Goal: Information Seeking & Learning: Learn about a topic

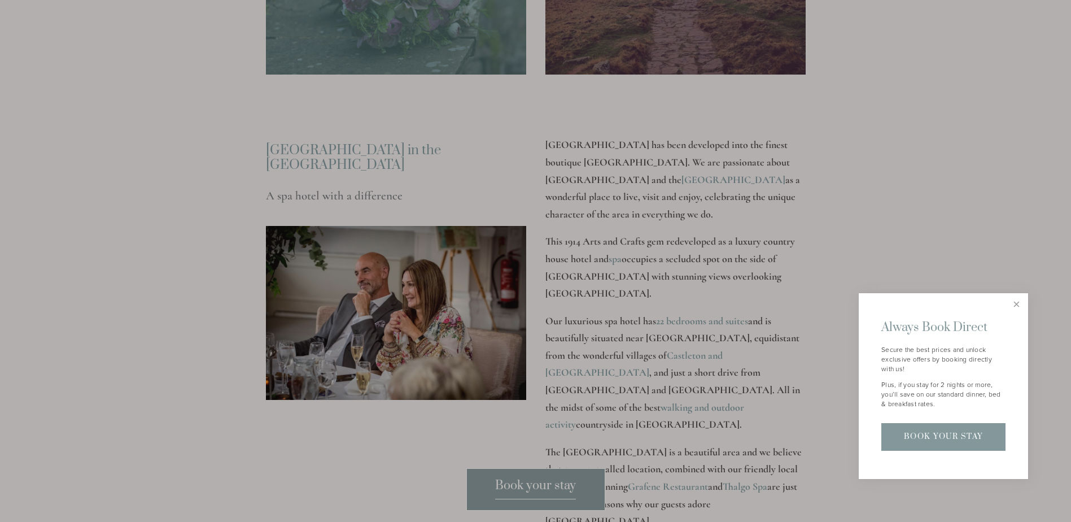
scroll to position [1355, 0]
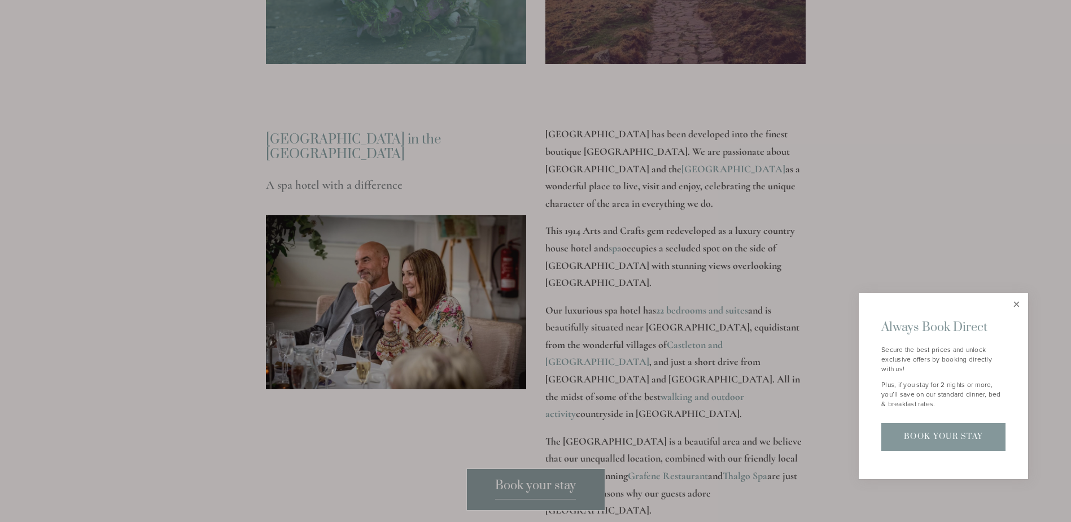
click at [1019, 304] on link "Close" at bounding box center [1017, 305] width 20 height 20
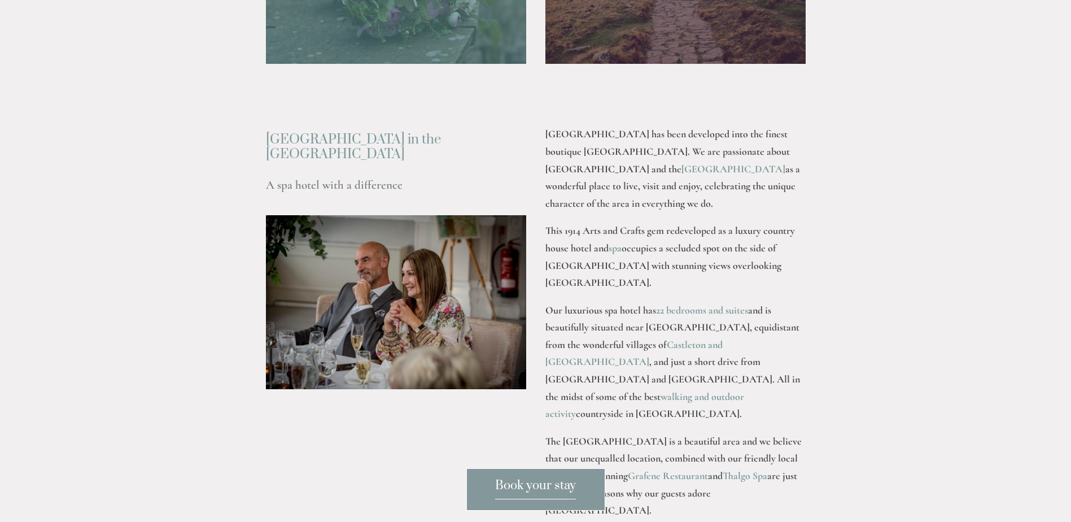
click at [714, 316] on link "22 bedrooms and suites" at bounding box center [702, 310] width 92 height 12
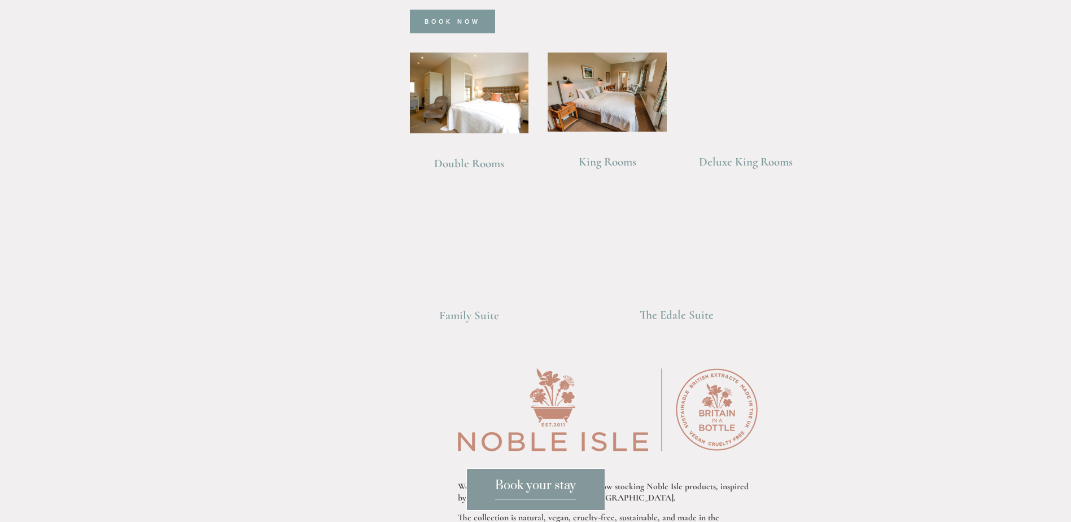
scroll to position [904, 0]
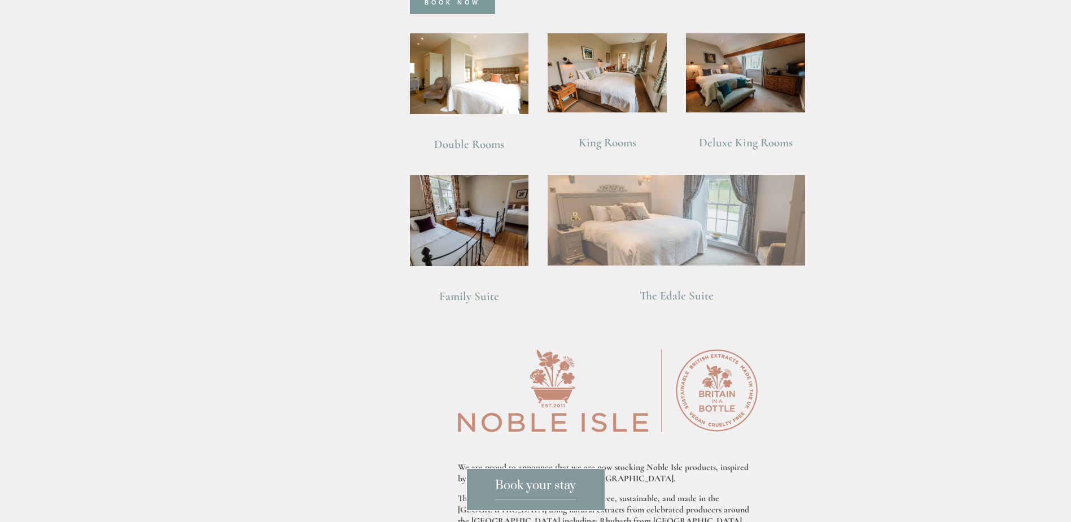
click at [682, 212] on img at bounding box center [677, 220] width 258 height 90
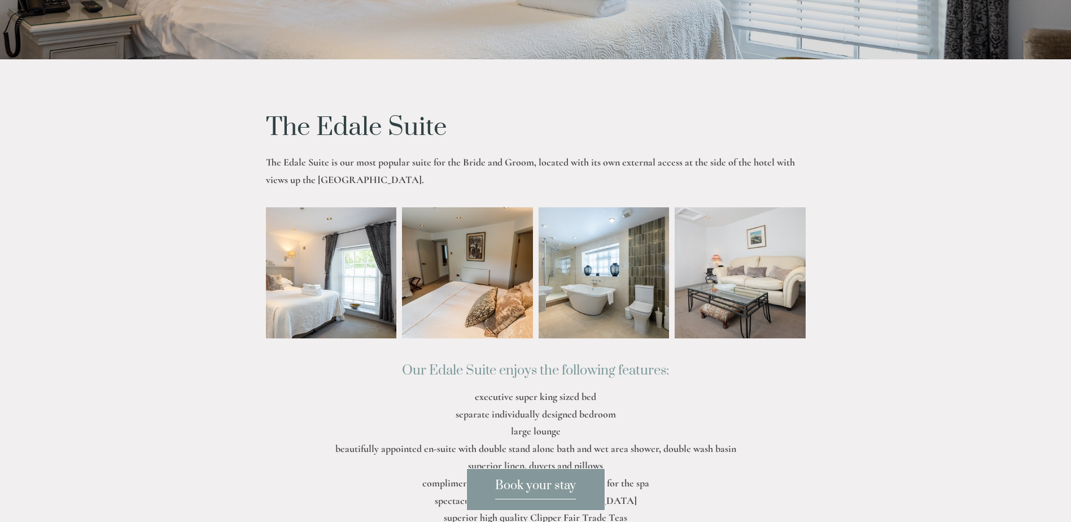
scroll to position [282, 0]
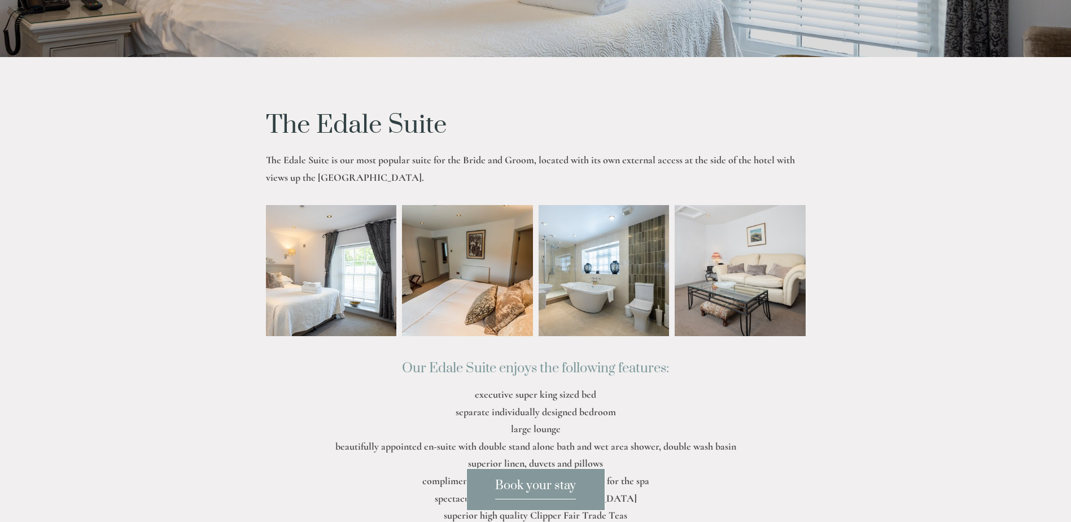
click at [486, 301] on img at bounding box center [467, 270] width 197 height 131
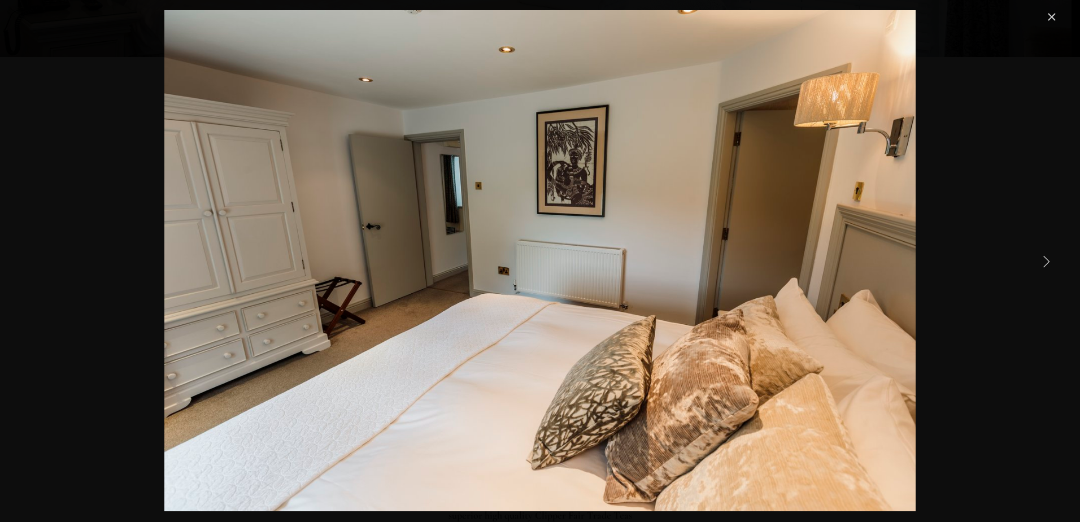
click at [1043, 259] on link "Next Item" at bounding box center [1045, 260] width 25 height 25
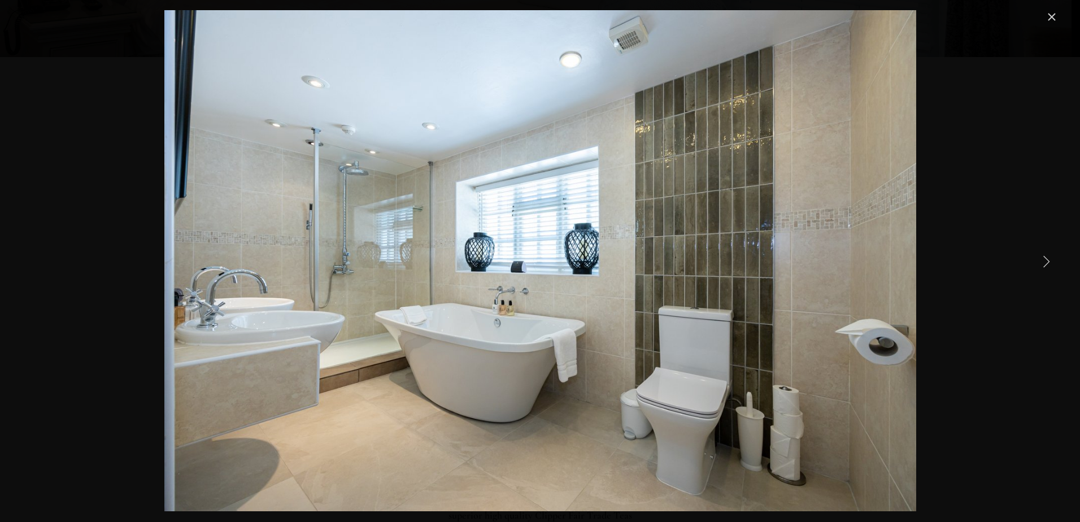
click at [1042, 259] on link "Next Item" at bounding box center [1045, 260] width 25 height 25
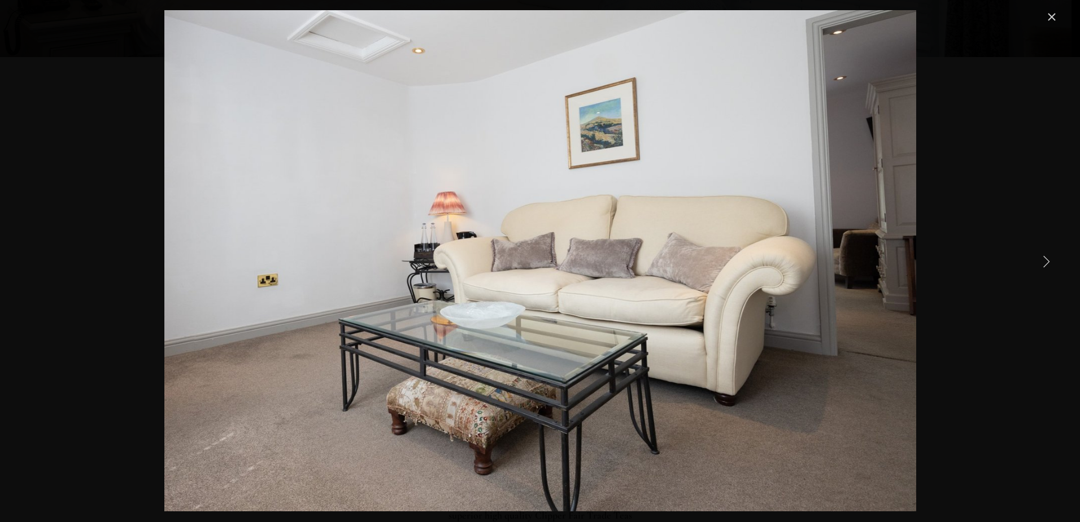
click at [1042, 259] on link "Next Item" at bounding box center [1045, 260] width 25 height 25
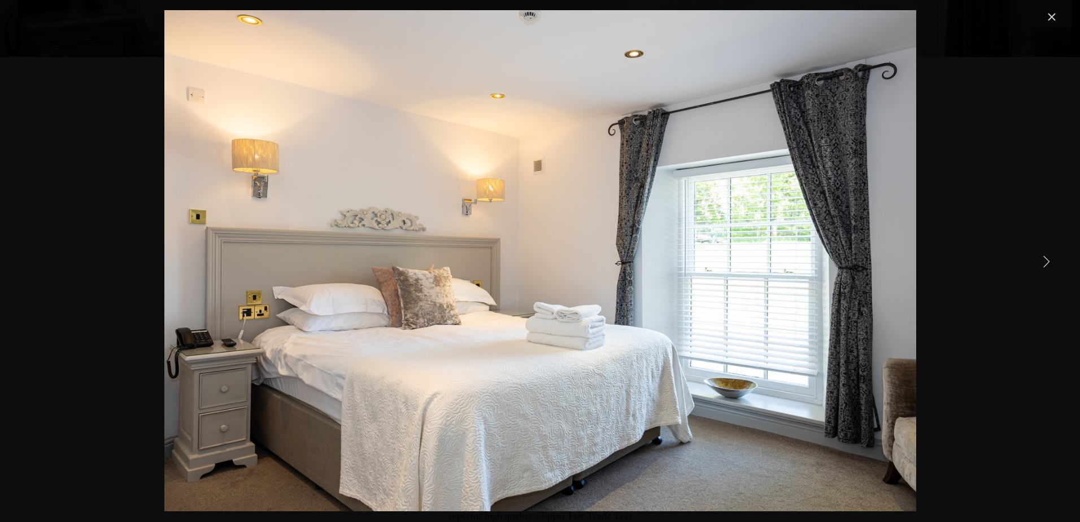
click at [1042, 259] on link "Next Item" at bounding box center [1045, 260] width 25 height 25
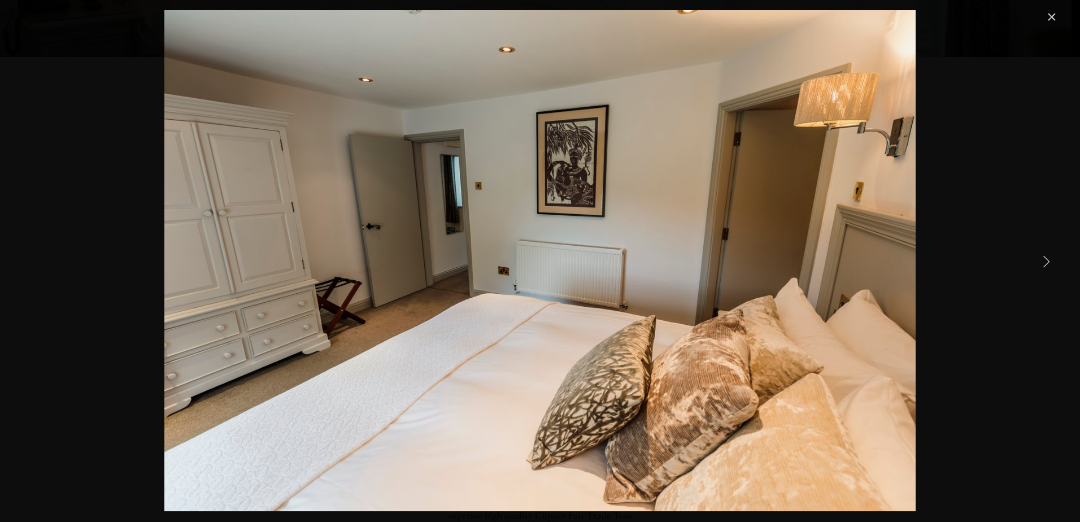
click at [1045, 257] on link "Next Item" at bounding box center [1045, 260] width 25 height 25
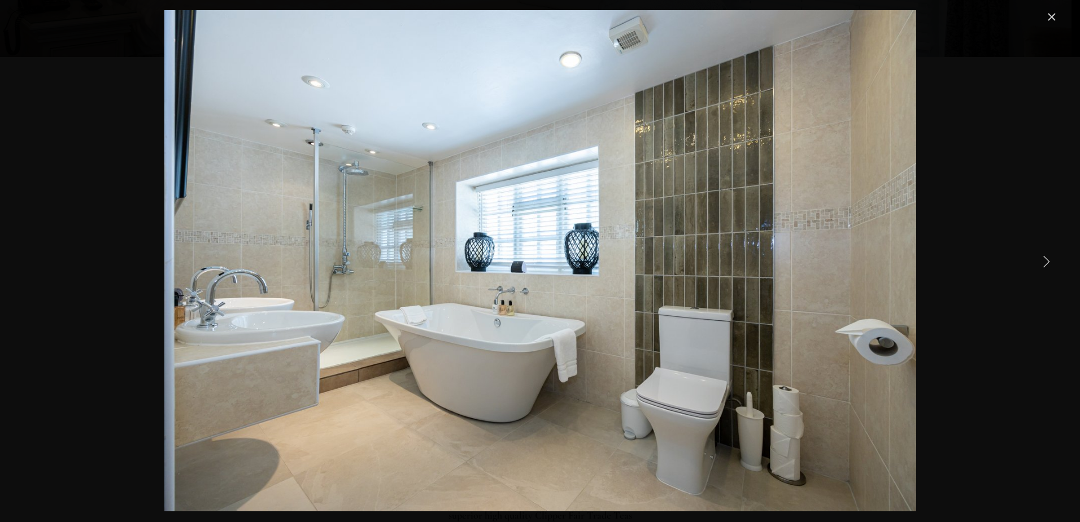
click at [1044, 257] on link "Next Item" at bounding box center [1045, 260] width 25 height 25
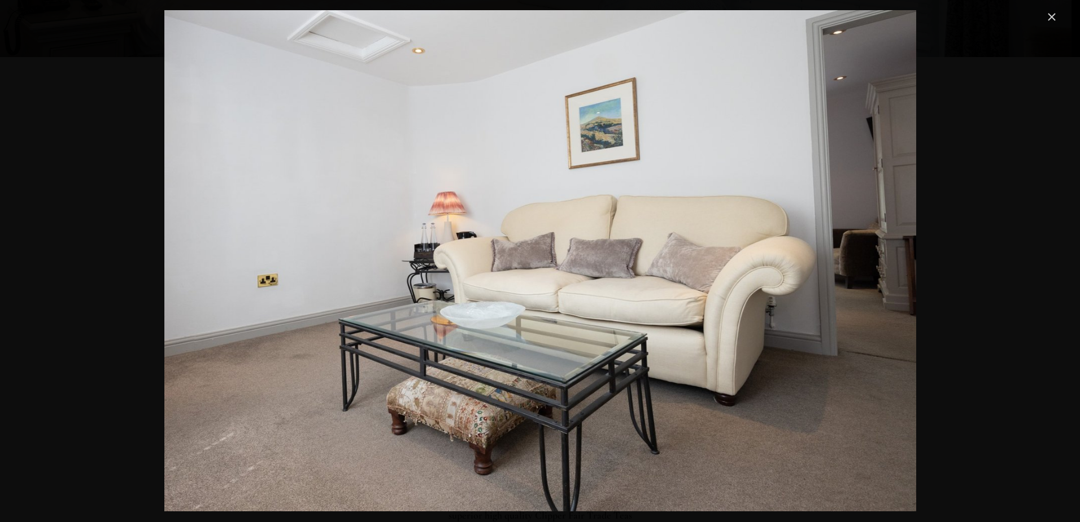
click at [1047, 14] on link "Close" at bounding box center [1052, 17] width 14 height 14
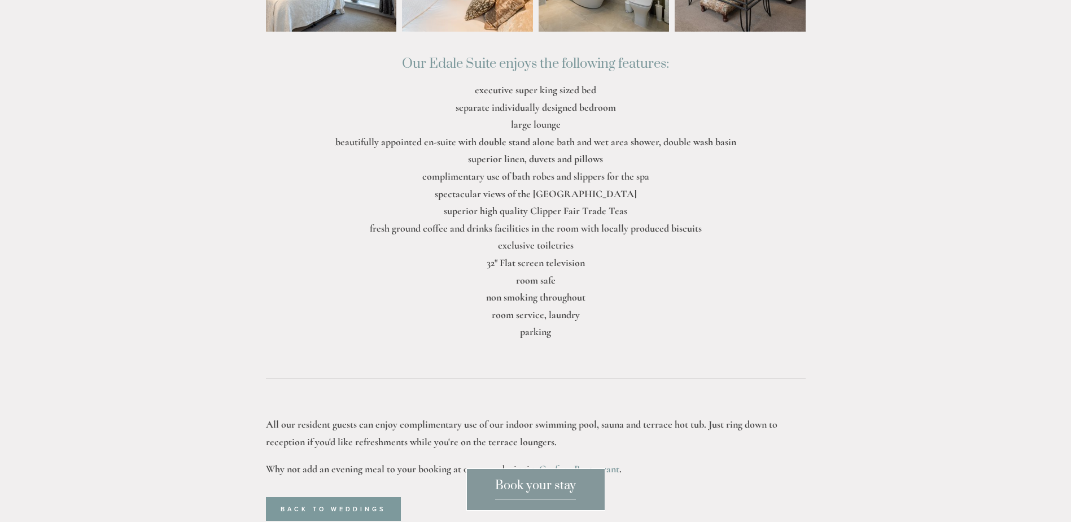
scroll to position [621, 0]
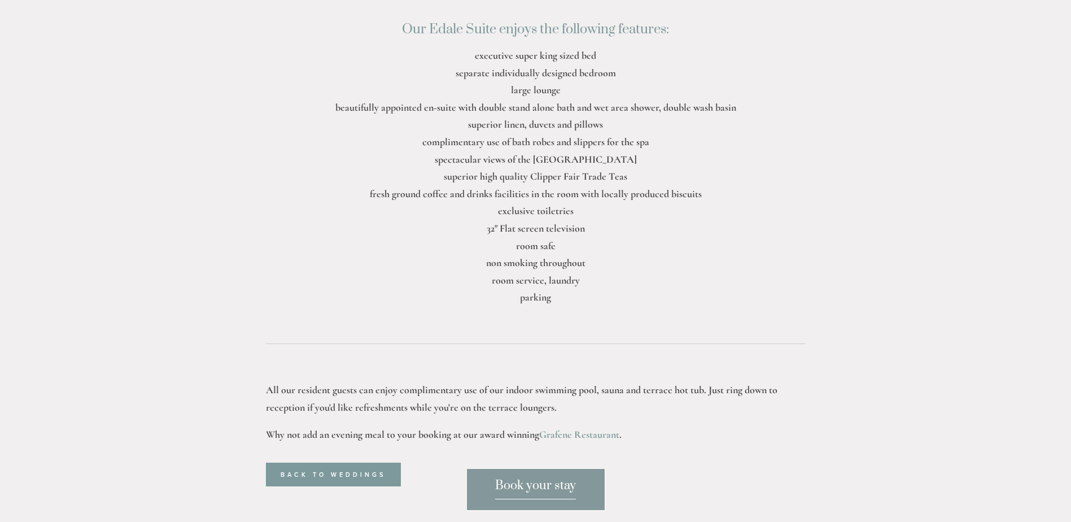
click at [573, 434] on link "Grafene Restaurant" at bounding box center [579, 434] width 80 height 12
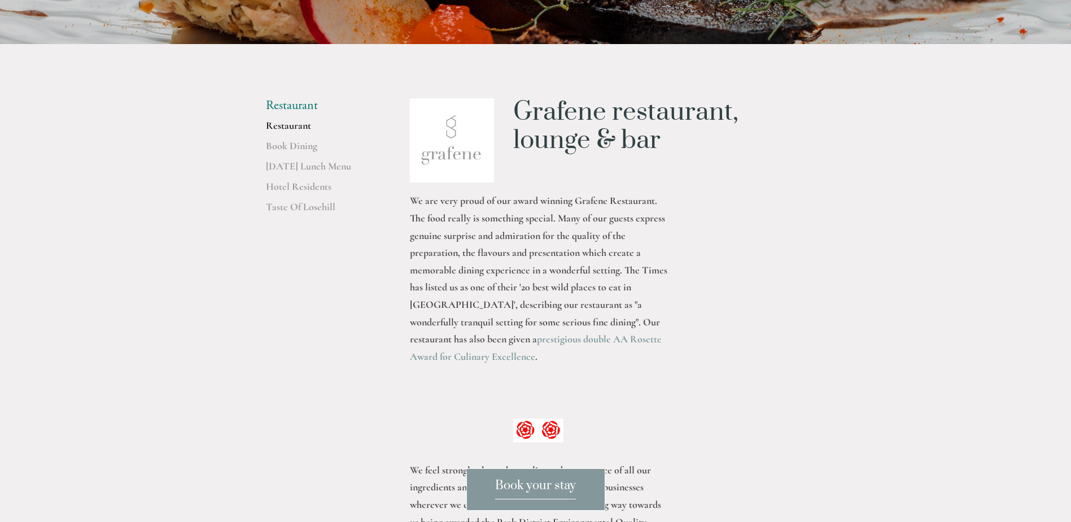
scroll to position [282, 0]
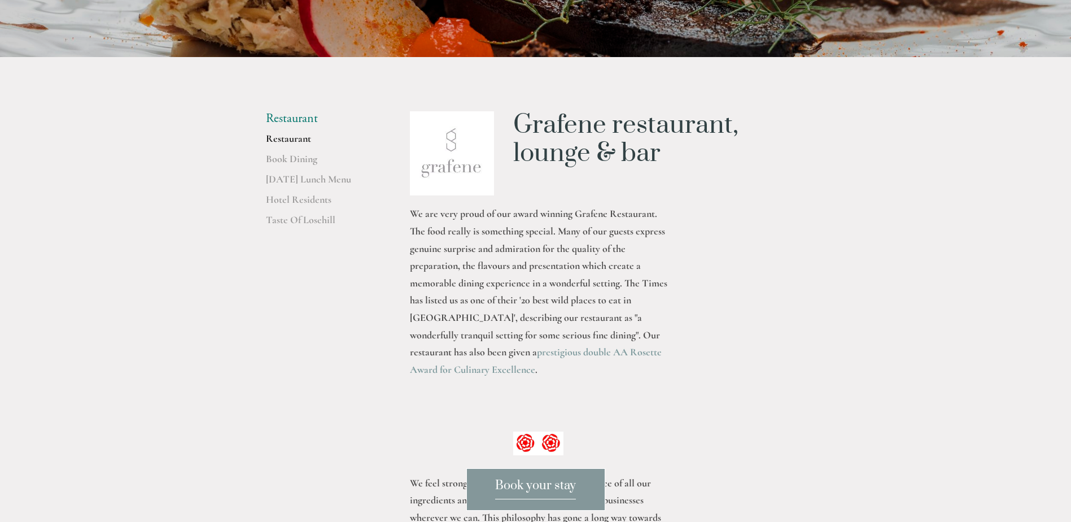
click at [298, 141] on link "Restaurant" at bounding box center [320, 142] width 108 height 20
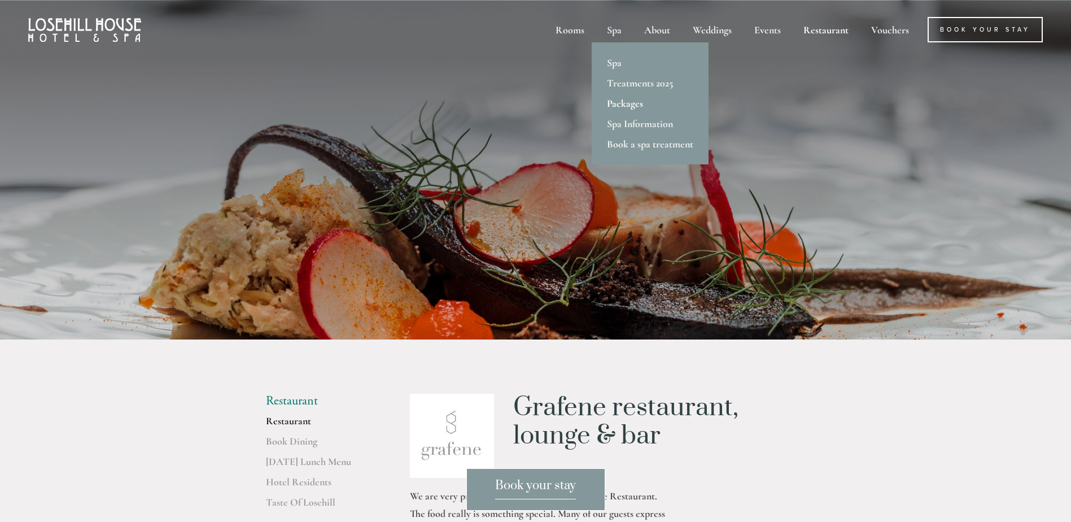
click at [634, 105] on link "Packages" at bounding box center [650, 103] width 117 height 20
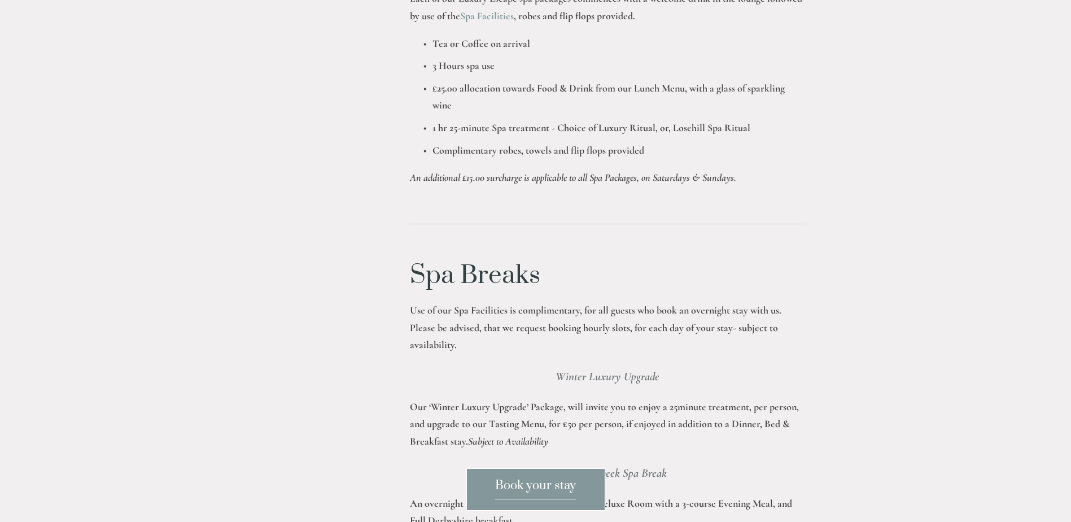
scroll to position [1412, 0]
